Goal: Transaction & Acquisition: Purchase product/service

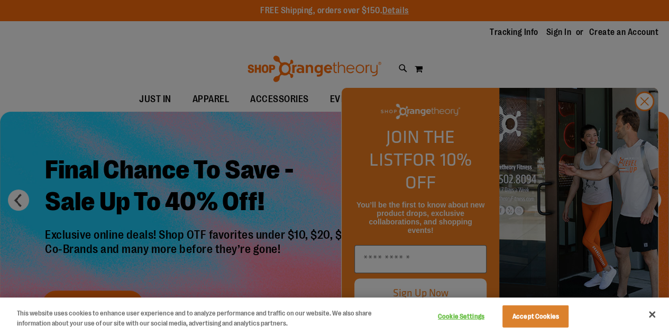
click at [643, 125] on div at bounding box center [334, 167] width 669 height 334
click at [652, 312] on button "Close" at bounding box center [651, 313] width 23 height 23
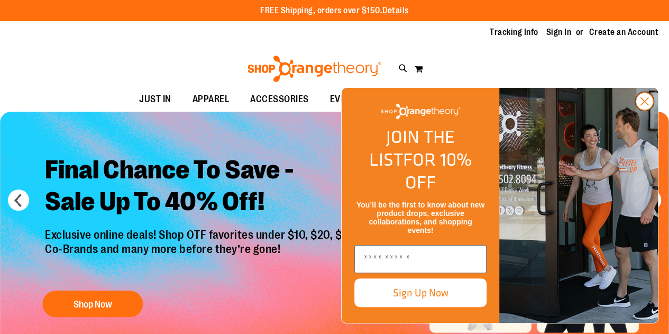
click at [647, 110] on circle "Close dialog" at bounding box center [643, 101] width 17 height 17
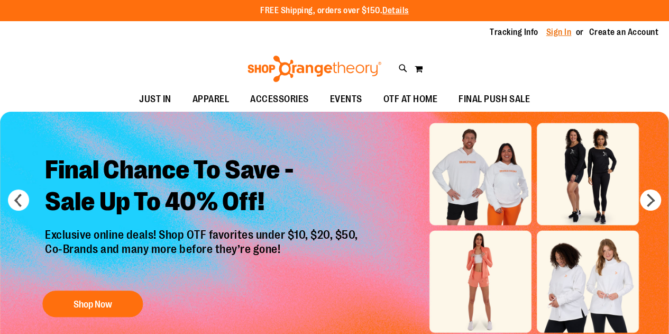
click at [561, 31] on link "Sign In" at bounding box center [558, 32] width 25 height 12
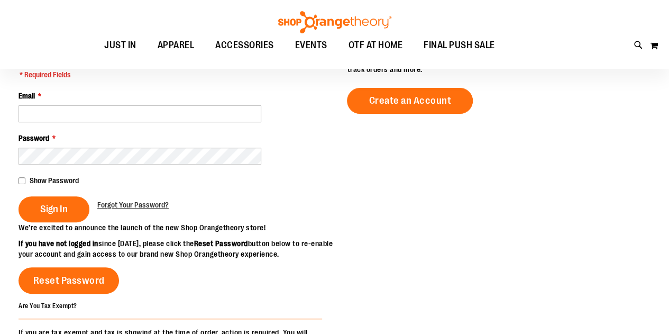
scroll to position [132, 0]
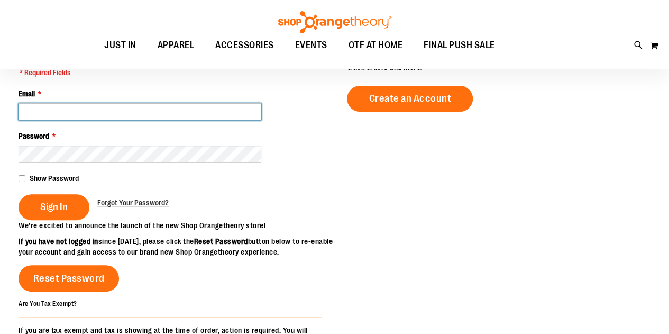
click at [104, 112] on input "Email *" at bounding box center [140, 111] width 243 height 17
type input "**********"
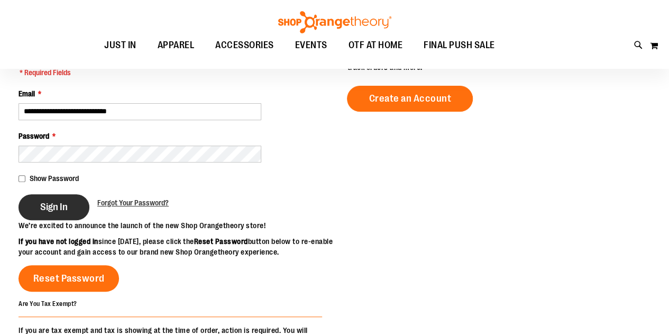
click at [51, 206] on span "Sign In" at bounding box center [53, 207] width 27 height 12
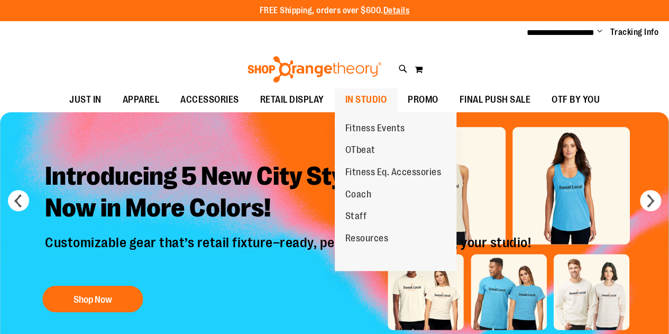
click at [357, 95] on span "IN STUDIO" at bounding box center [366, 100] width 42 height 24
click at [366, 147] on span "OTbeat" at bounding box center [360, 150] width 30 height 13
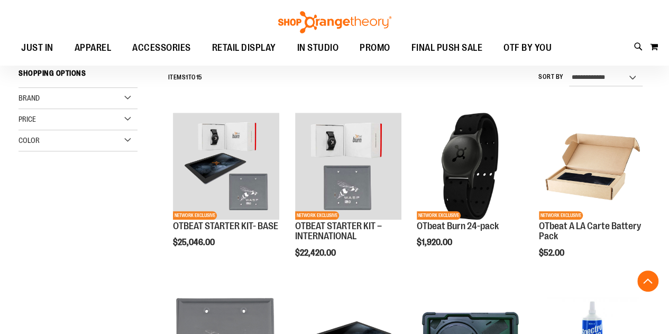
scroll to position [252, 0]
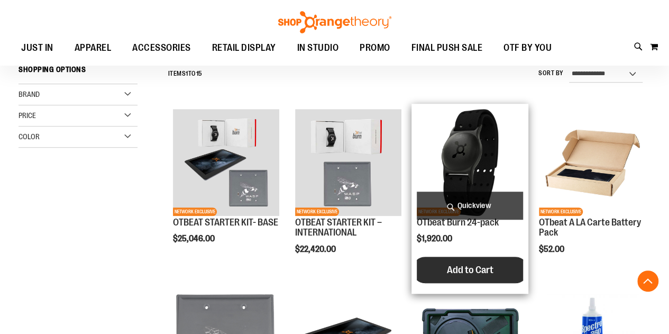
click at [469, 268] on span "Add to Cart" at bounding box center [470, 270] width 47 height 12
click at [476, 265] on span "Add to Cart" at bounding box center [470, 270] width 47 height 12
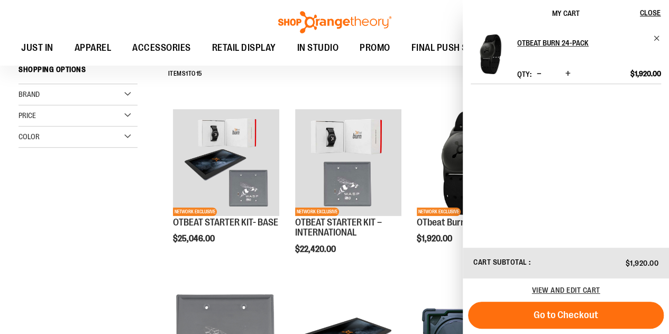
click at [567, 69] on span "Increase product quantity" at bounding box center [567, 73] width 5 height 11
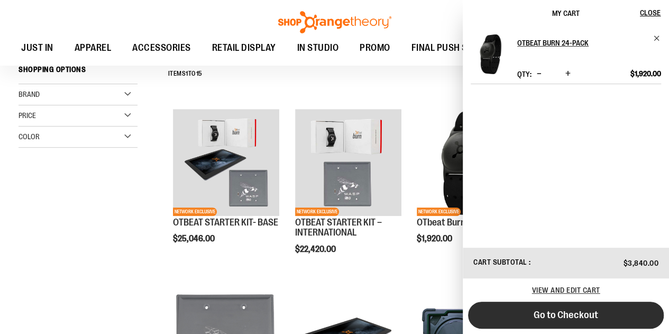
click at [580, 315] on span "Go to Checkout" at bounding box center [565, 315] width 64 height 12
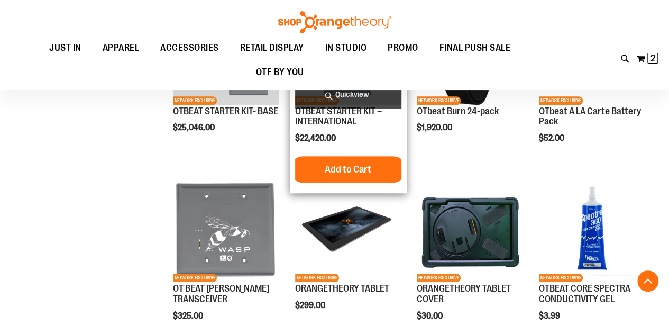
scroll to position [366, 0]
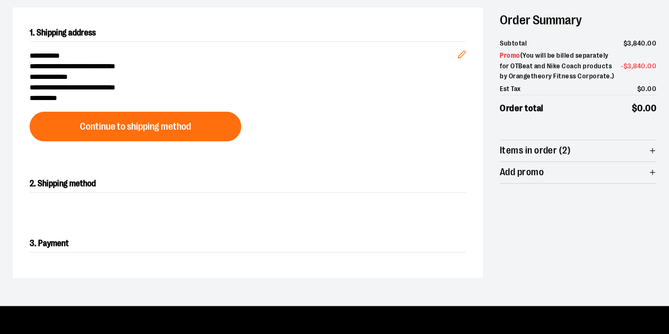
scroll to position [106, 0]
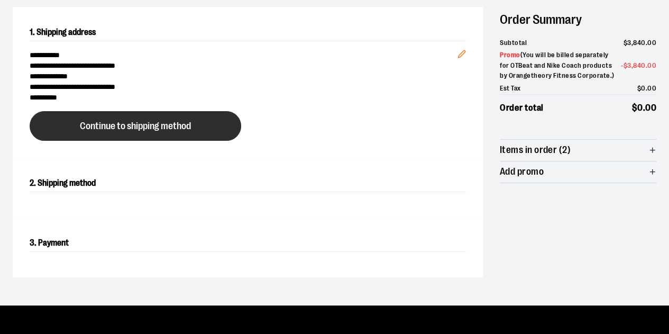
click at [132, 125] on span "Continue to shipping method" at bounding box center [135, 126] width 111 height 10
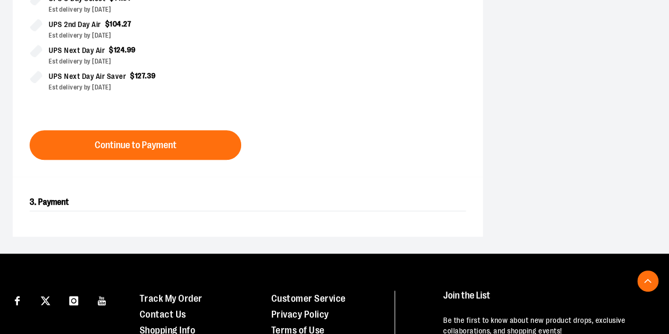
scroll to position [384, 0]
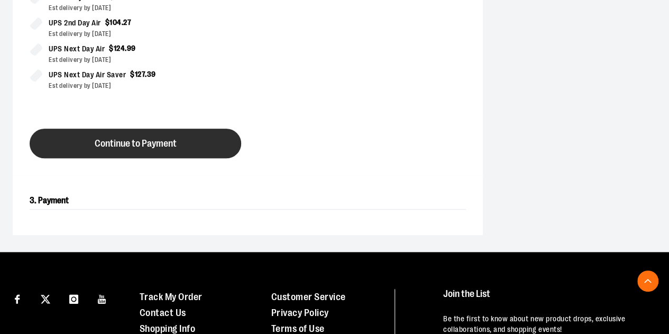
click at [152, 139] on span "Continue to Payment" at bounding box center [136, 144] width 82 height 10
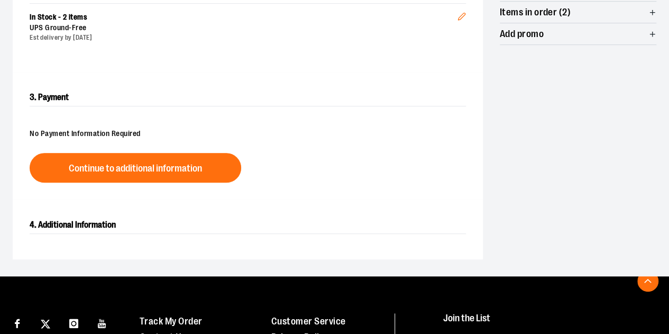
scroll to position [248, 0]
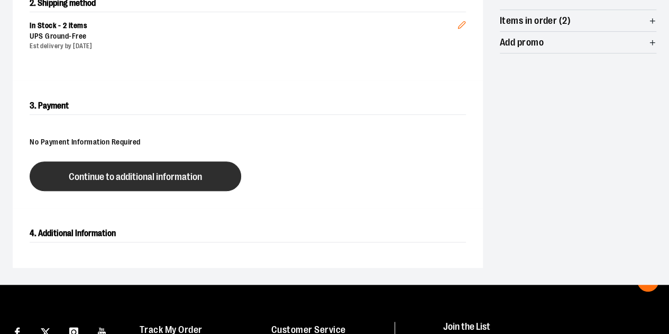
click at [128, 172] on span "Continue to additional information" at bounding box center [135, 177] width 133 height 10
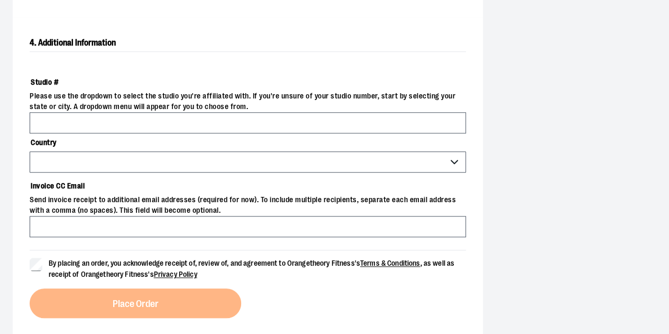
scroll to position [393, 0]
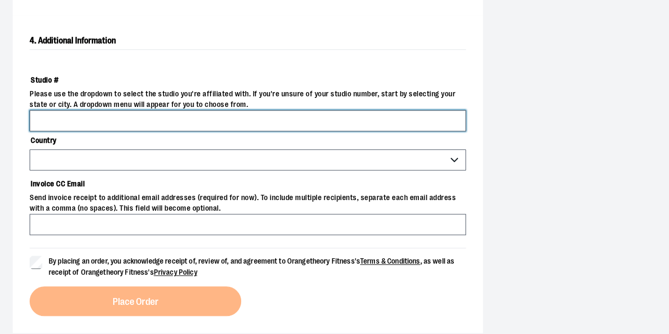
click at [88, 119] on input "Studio #" at bounding box center [248, 120] width 436 height 21
type input "****"
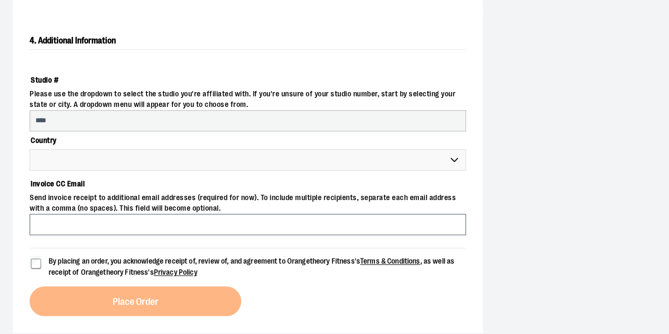
click at [109, 139] on label "Country" at bounding box center [248, 140] width 436 height 18
select select "***"
select select "********"
select select "****"
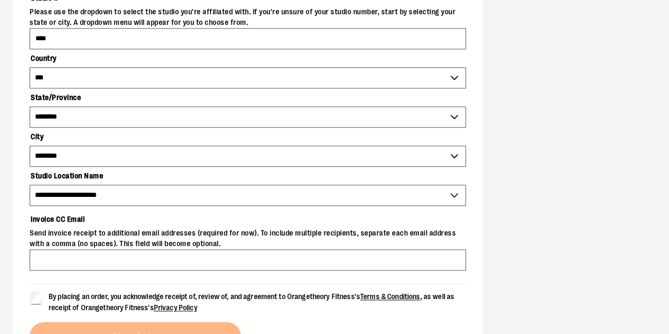
scroll to position [490, 0]
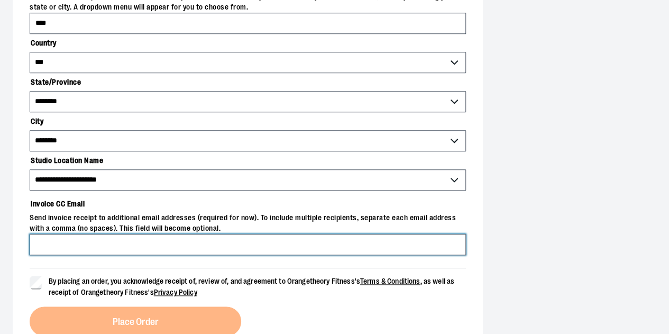
click at [98, 247] on input "Invoice CC Email" at bounding box center [248, 244] width 436 height 21
type input "**********"
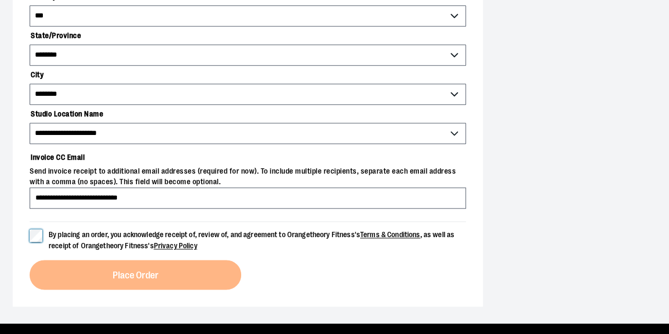
scroll to position [536, 0]
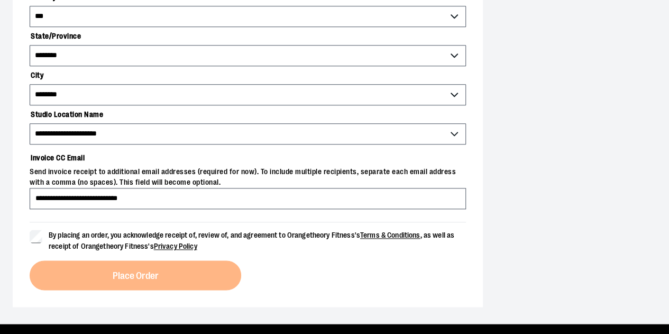
click at [31, 244] on label "By placing an order, you acknowledge receipt of, review of, and agreement to Or…" at bounding box center [248, 240] width 436 height 22
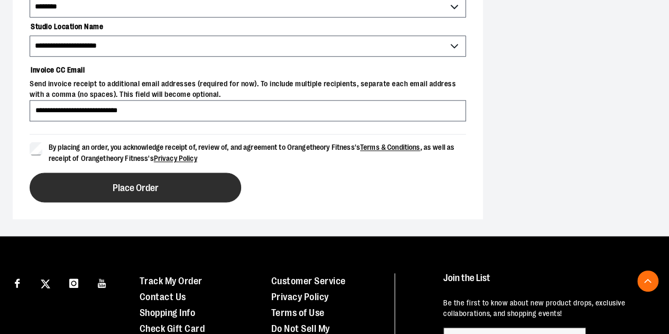
click at [145, 185] on span "Place Order" at bounding box center [136, 188] width 46 height 10
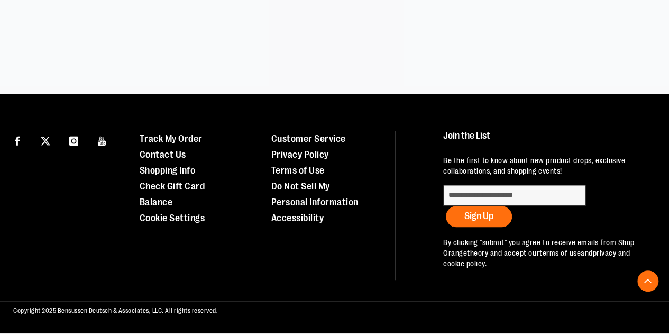
scroll to position [317, 0]
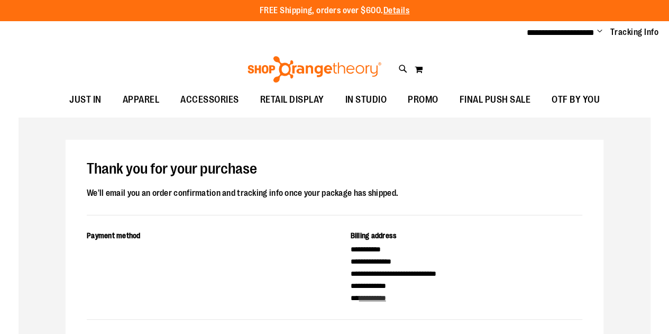
click at [392, 161] on h1 "Thank you for your purchase" at bounding box center [334, 169] width 495 height 17
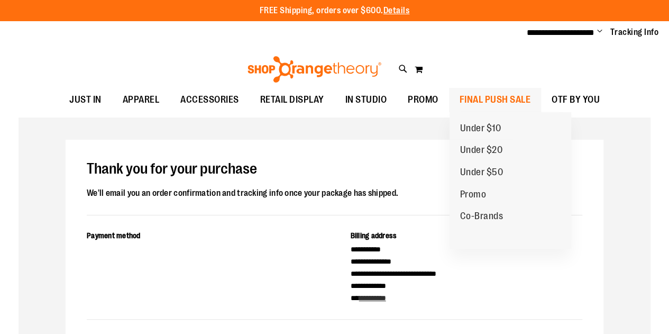
click at [485, 102] on span "FINAL PUSH SALE" at bounding box center [494, 100] width 71 height 24
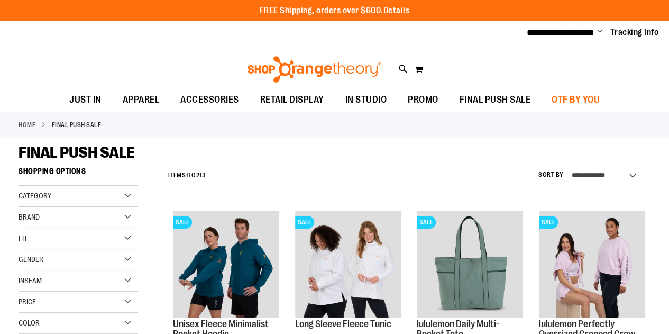
click at [575, 102] on span "OTF BY YOU" at bounding box center [575, 100] width 48 height 24
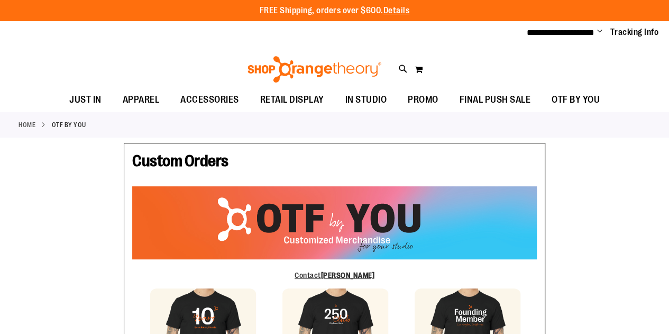
type input "****"
type input "******"
type input "**********"
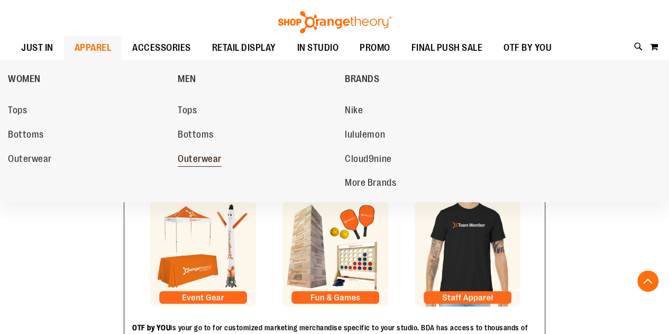
scroll to position [197, 0]
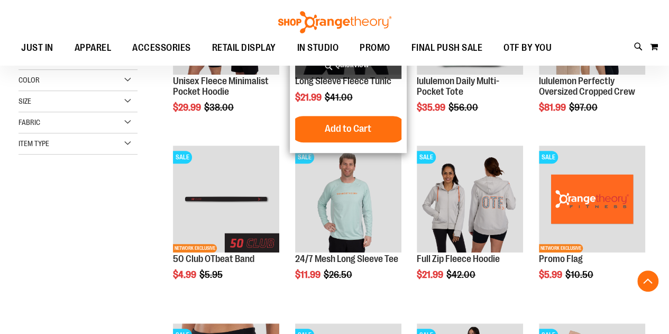
scroll to position [259, 0]
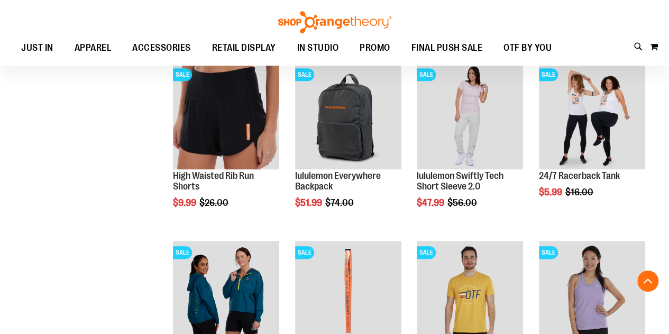
scroll to position [502, 0]
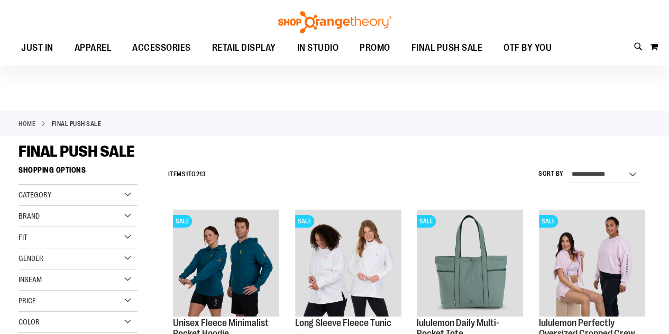
scroll to position [31, 0]
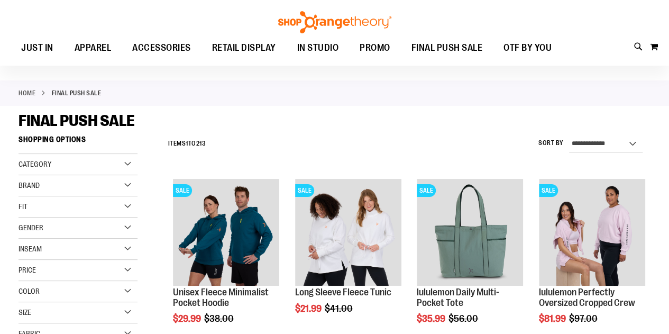
click at [92, 168] on div "Category" at bounding box center [78, 164] width 119 height 21
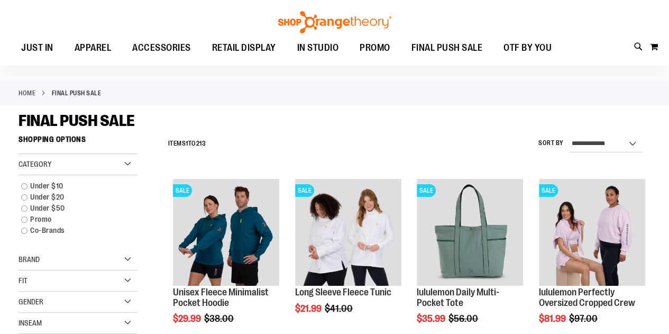
click at [109, 161] on div "Category" at bounding box center [78, 164] width 119 height 21
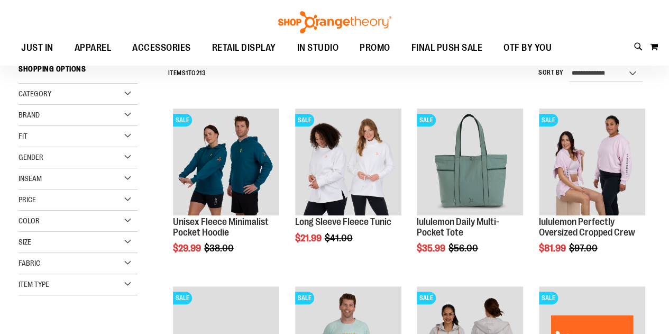
scroll to position [102, 0]
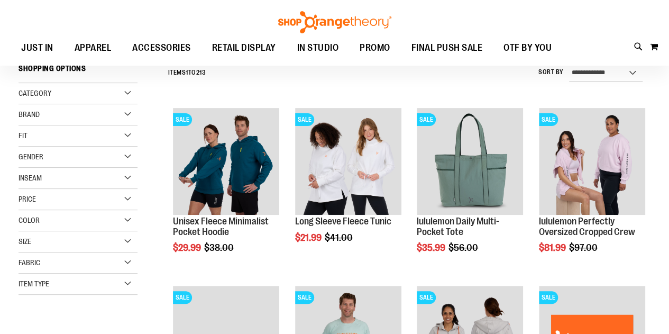
click at [80, 156] on div "Gender" at bounding box center [78, 156] width 119 height 21
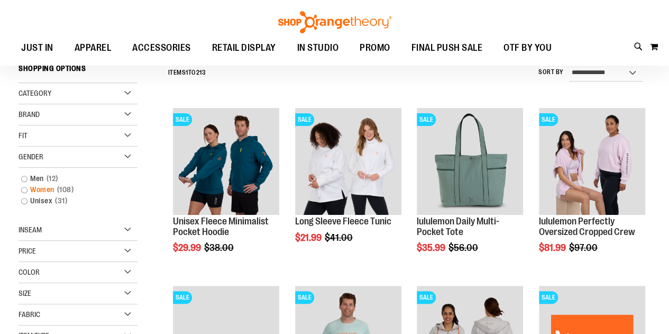
click at [38, 187] on link "Women 108 items" at bounding box center [73, 189] width 114 height 11
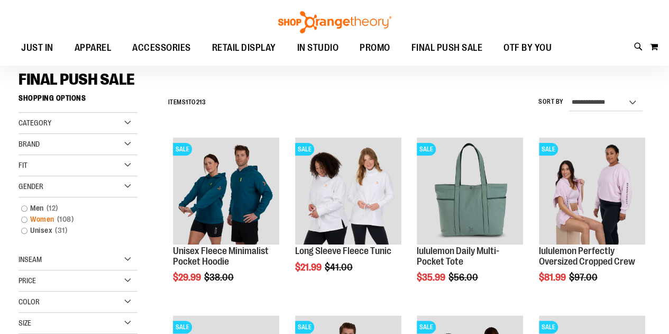
scroll to position [72, 0]
click at [24, 217] on link "Women 108 items" at bounding box center [73, 219] width 114 height 11
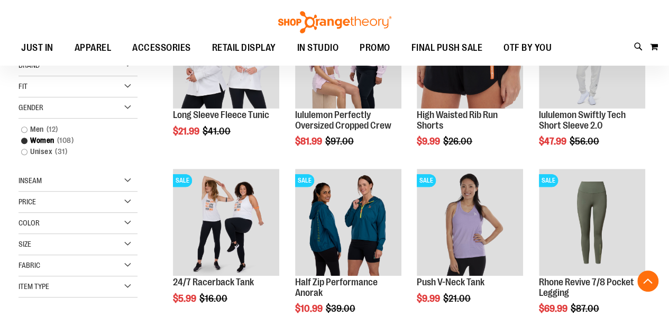
scroll to position [208, 0]
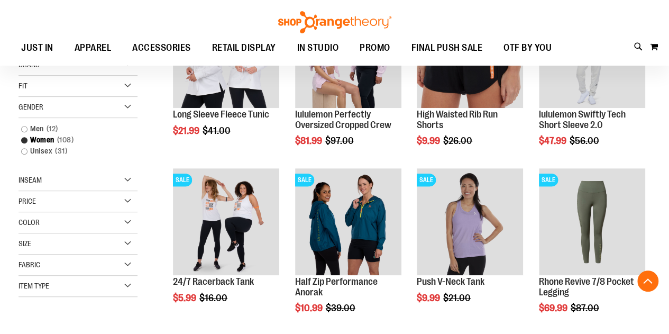
click at [116, 245] on div "Size" at bounding box center [78, 243] width 119 height 21
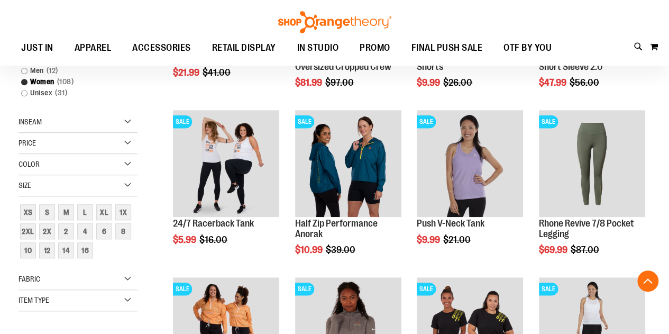
scroll to position [278, 0]
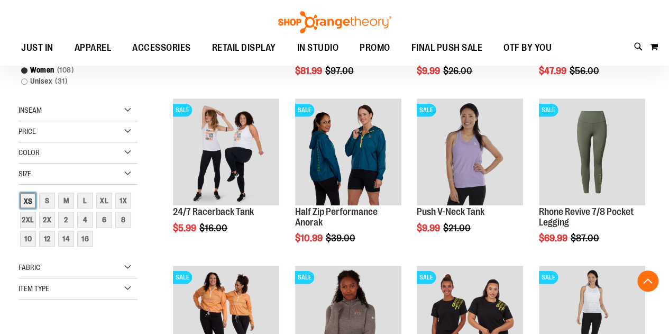
click at [31, 195] on div "XS" at bounding box center [28, 200] width 16 height 16
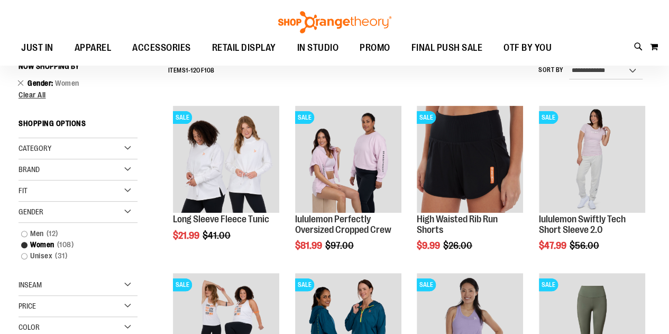
scroll to position [72, 0]
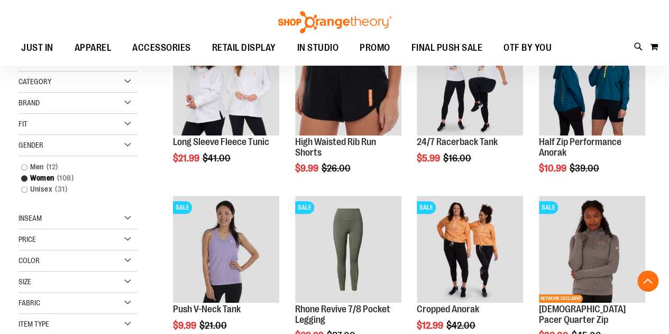
scroll to position [180, 0]
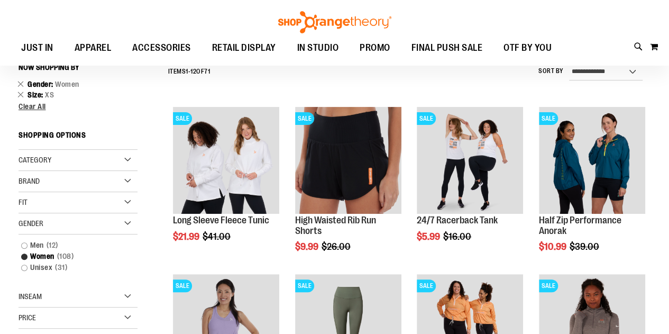
scroll to position [103, 0]
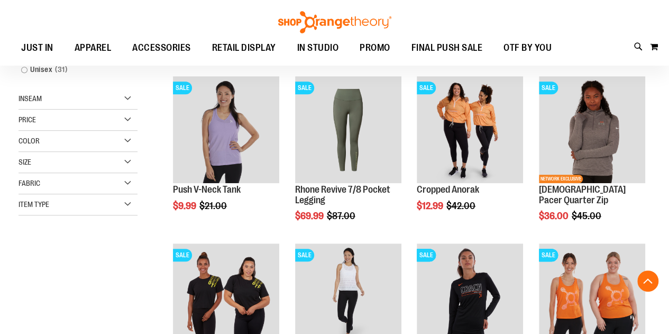
scroll to position [301, 0]
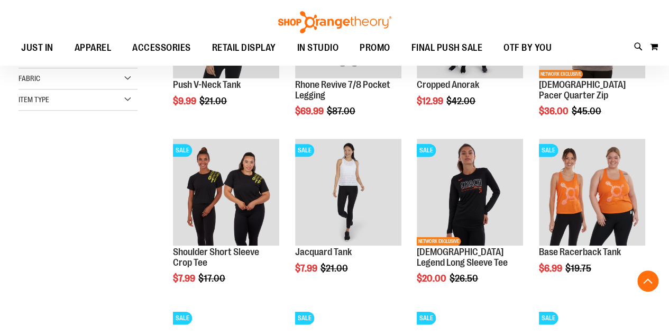
scroll to position [411, 0]
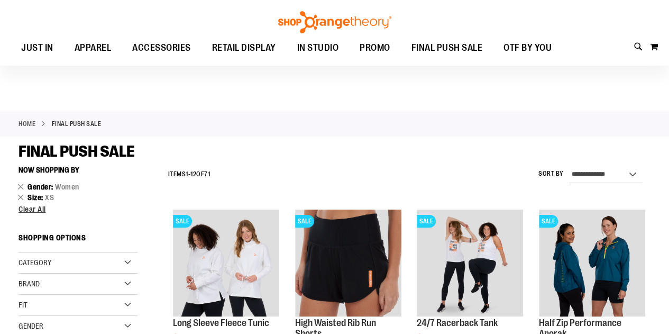
scroll to position [143, 0]
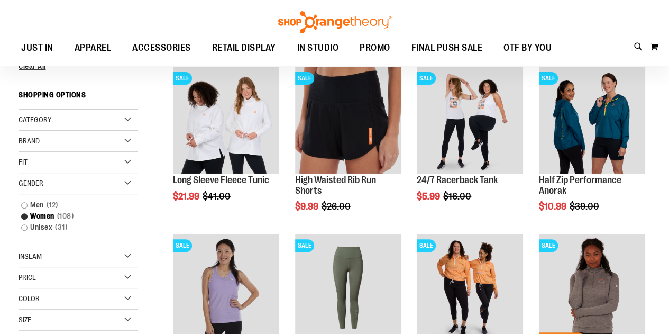
click at [93, 159] on div "Fit" at bounding box center [78, 162] width 119 height 21
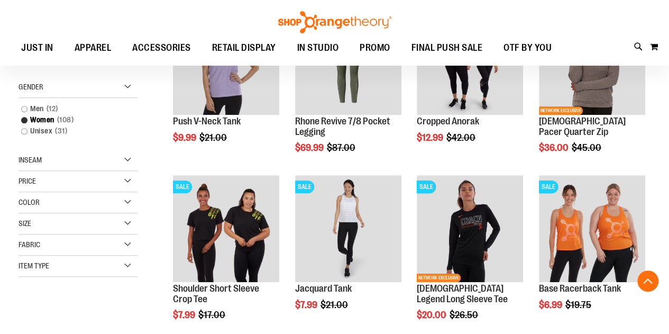
scroll to position [369, 0]
click at [85, 158] on div "Inseam" at bounding box center [78, 159] width 119 height 21
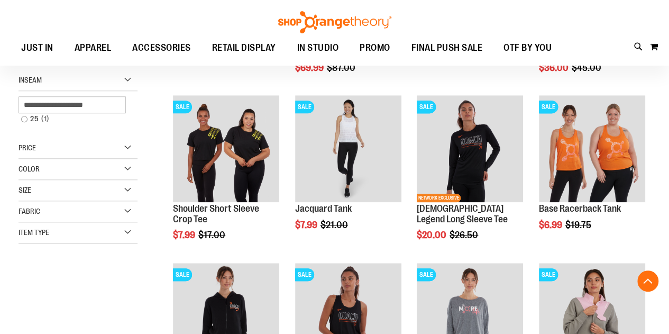
scroll to position [455, 0]
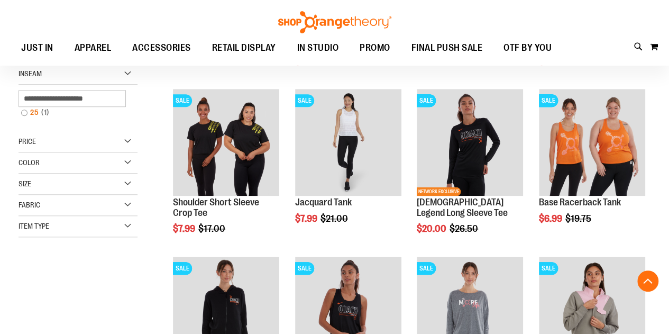
click at [24, 110] on link "25 1 item" at bounding box center [73, 112] width 114 height 11
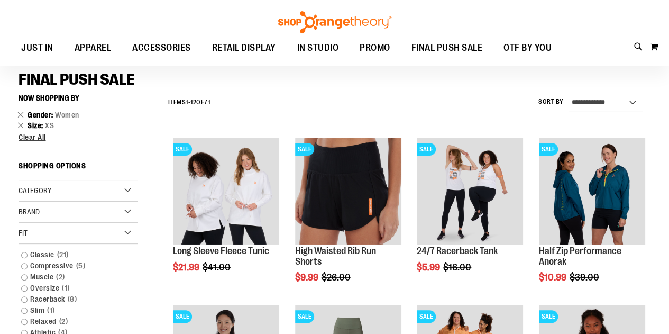
scroll to position [72, 0]
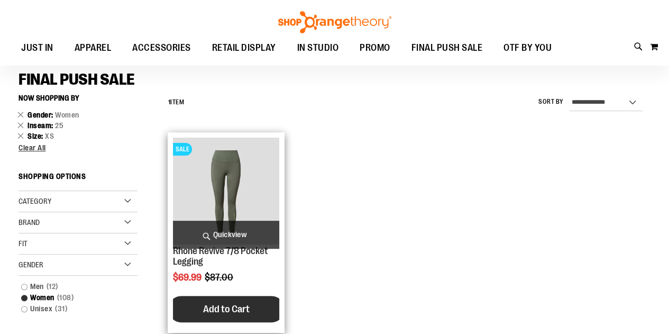
click at [231, 312] on span "Add to Cart" at bounding box center [226, 309] width 47 height 12
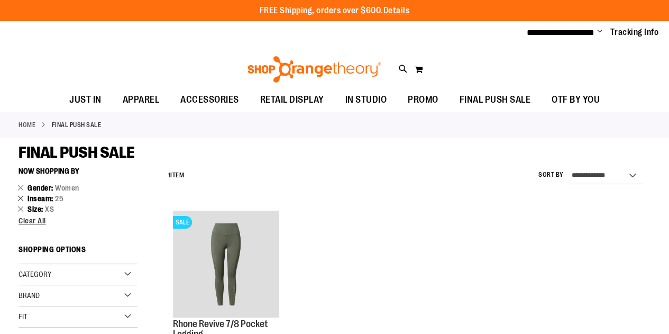
click at [21, 196] on link "Remove This Item" at bounding box center [20, 197] width 7 height 11
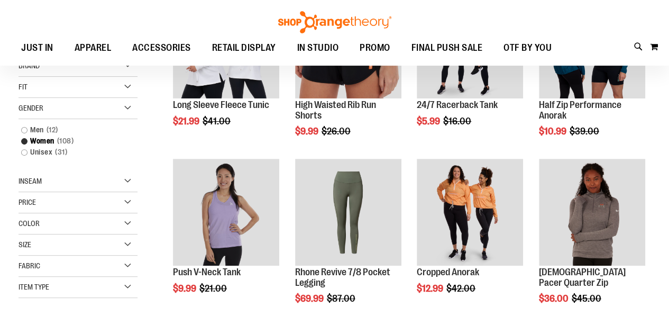
scroll to position [161, 0]
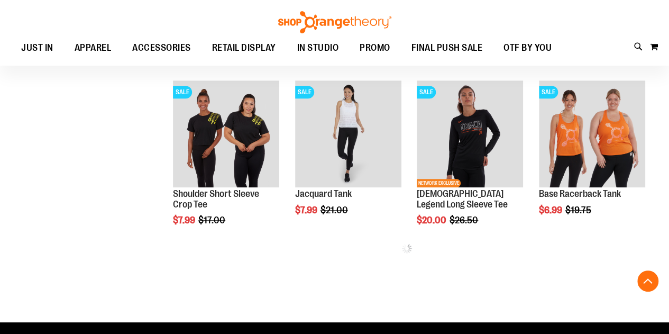
scroll to position [353, 0]
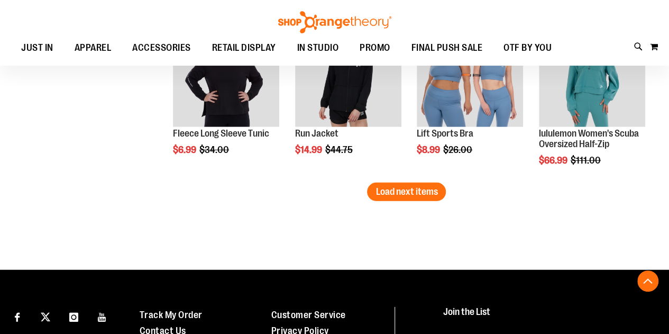
scroll to position [1438, 0]
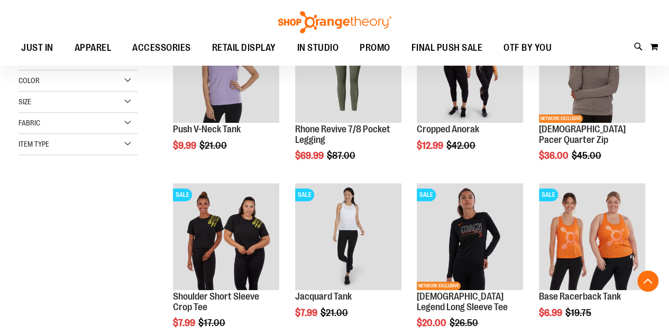
scroll to position [186, 0]
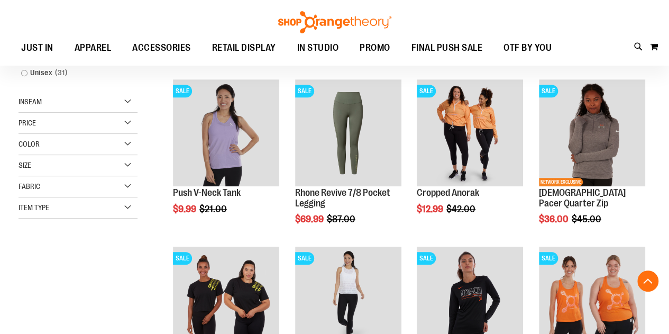
click at [122, 208] on div "Item Type" at bounding box center [78, 207] width 119 height 21
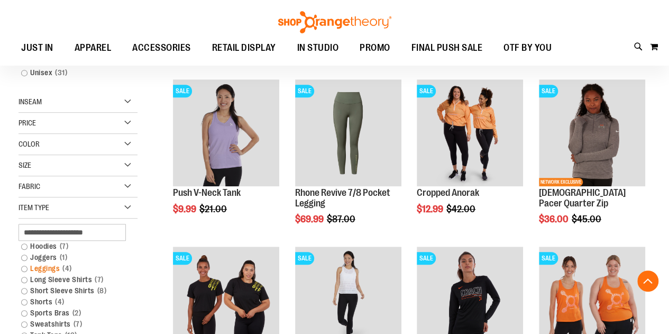
click at [25, 264] on link "Leggings 4 items" at bounding box center [73, 268] width 114 height 11
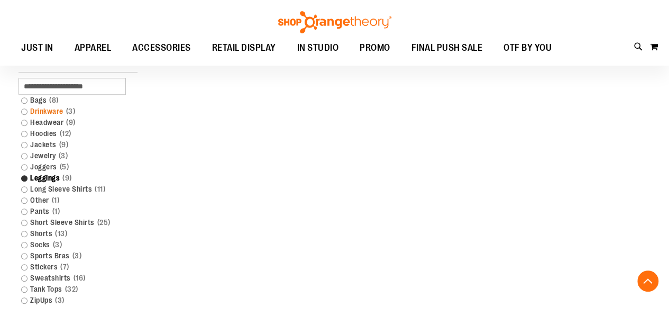
scroll to position [343, 0]
click at [25, 228] on link "Shorts 13 items" at bounding box center [73, 233] width 114 height 11
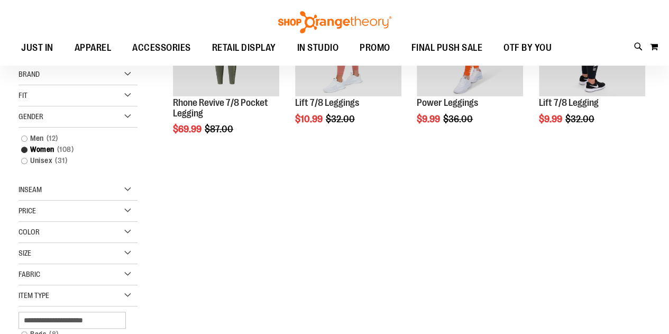
scroll to position [0, 0]
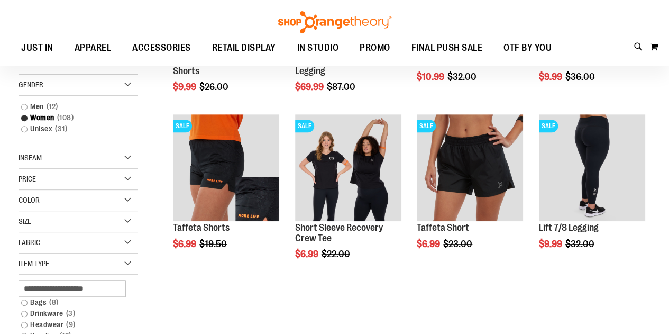
scroll to position [151, 0]
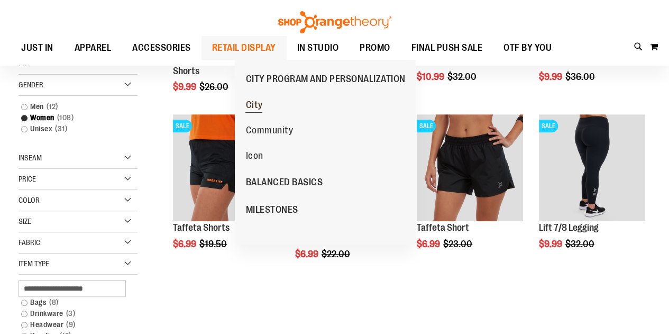
click at [258, 108] on span "City" at bounding box center [253, 105] width 17 height 13
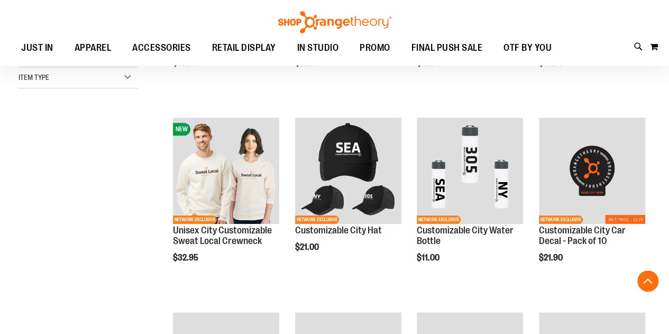
scroll to position [300, 0]
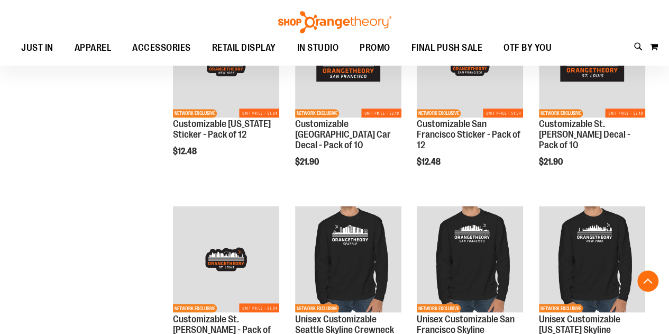
scroll to position [871, 0]
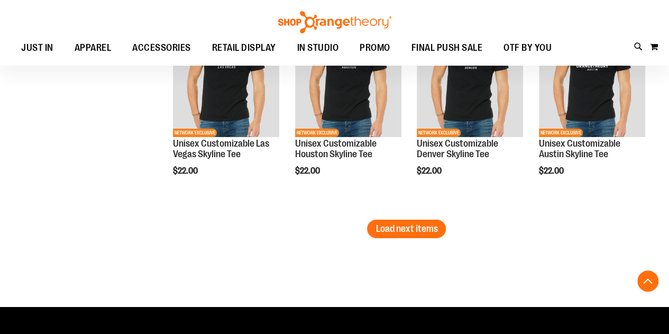
scroll to position [1709, 0]
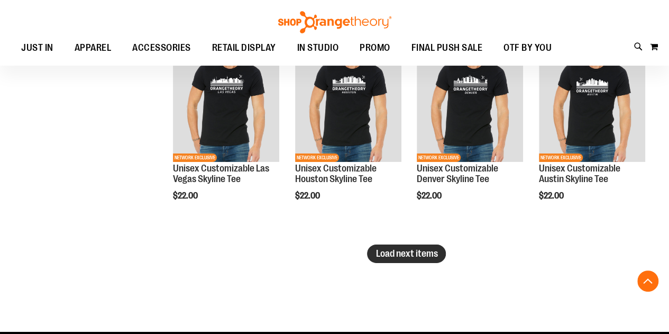
click at [402, 245] on button "Load next items" at bounding box center [406, 253] width 79 height 19
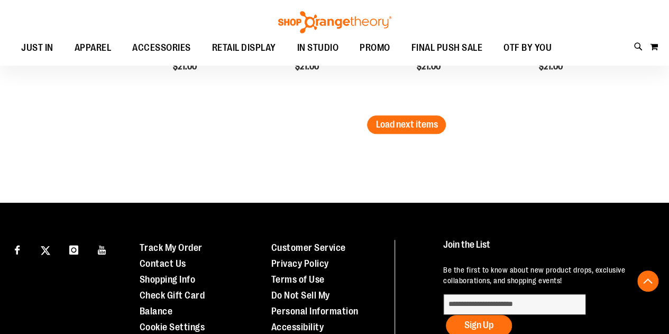
scroll to position [2419, 0]
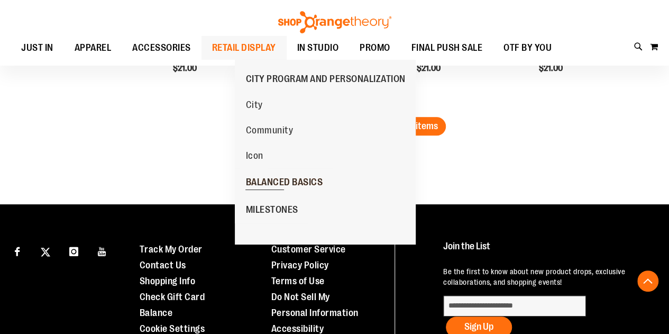
click at [283, 178] on span "BALANCED BASICS" at bounding box center [283, 183] width 77 height 13
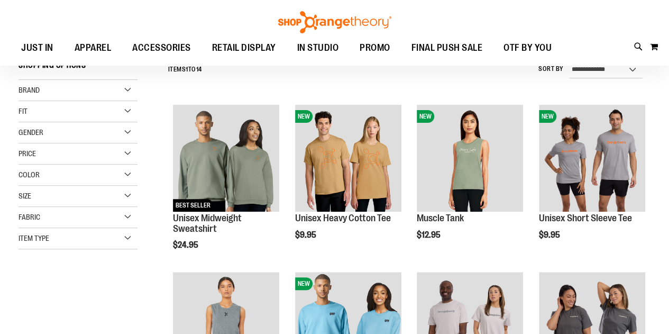
scroll to position [106, 0]
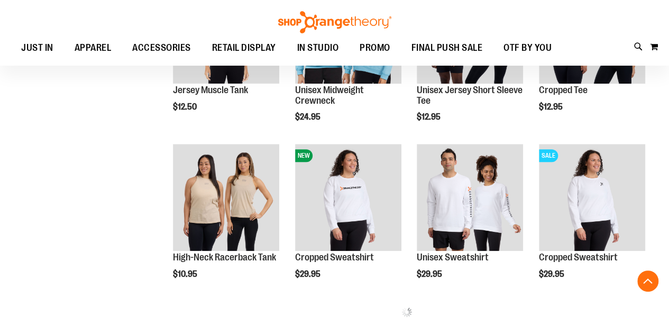
scroll to position [398, 0]
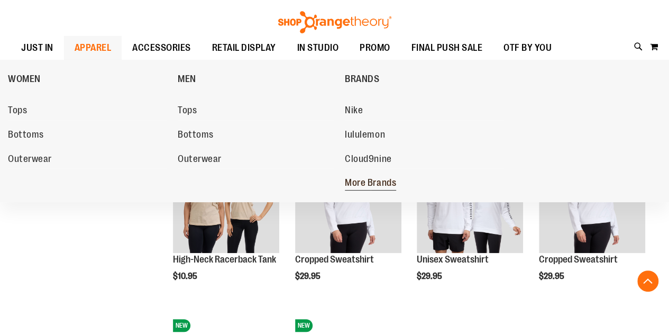
click at [364, 179] on span "More Brands" at bounding box center [370, 183] width 51 height 13
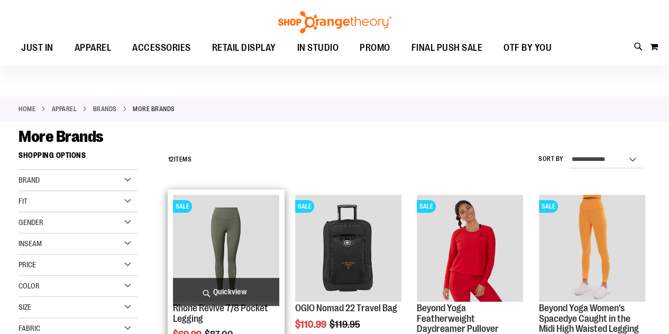
scroll to position [14, 0]
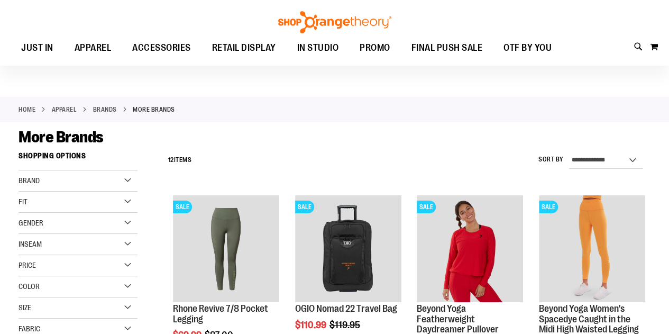
click at [102, 177] on div "Brand" at bounding box center [78, 180] width 119 height 21
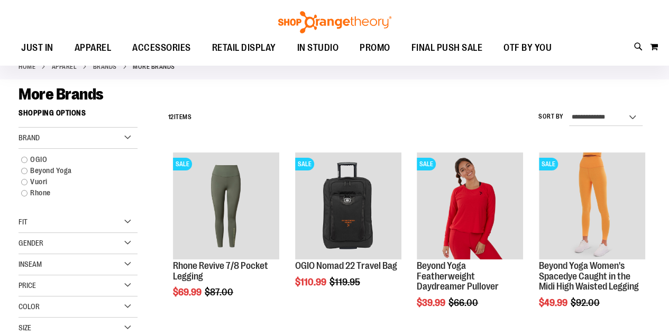
scroll to position [66, 0]
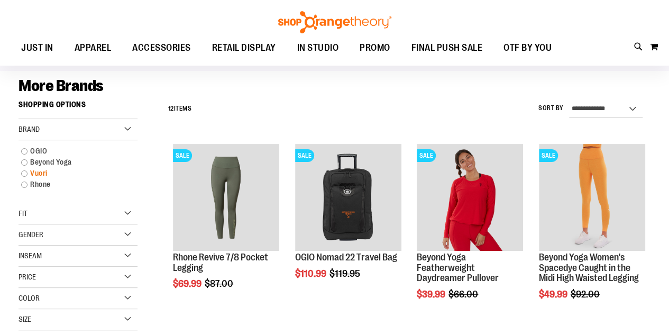
click at [29, 173] on link "Vuori" at bounding box center [73, 173] width 114 height 11
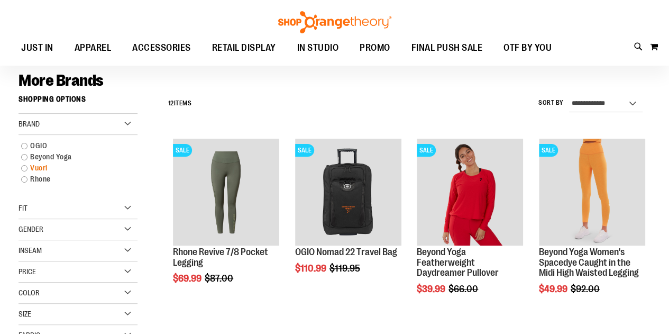
scroll to position [72, 0]
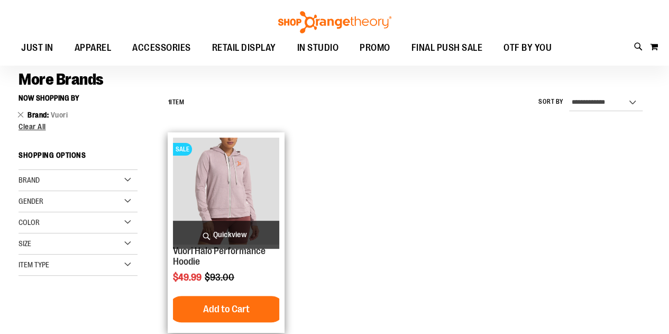
click at [222, 184] on img "product" at bounding box center [226, 190] width 106 height 106
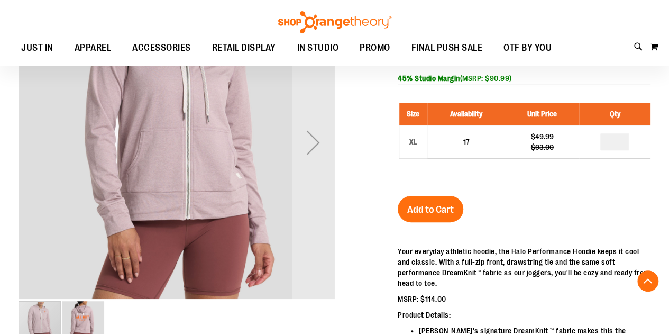
scroll to position [163, 0]
